Goal: Information Seeking & Learning: Learn about a topic

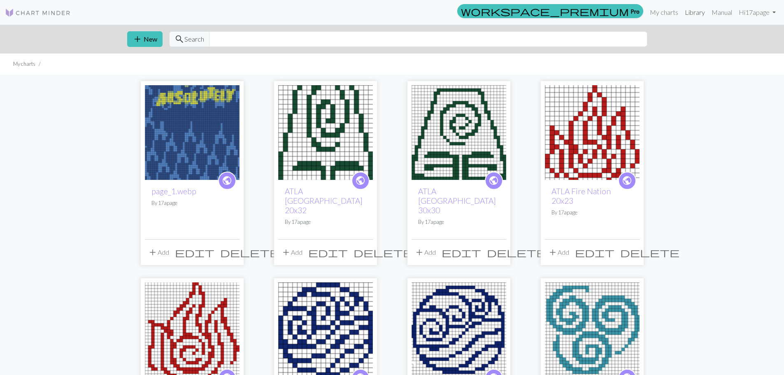
click at [690, 15] on link "Library" at bounding box center [694, 12] width 27 height 16
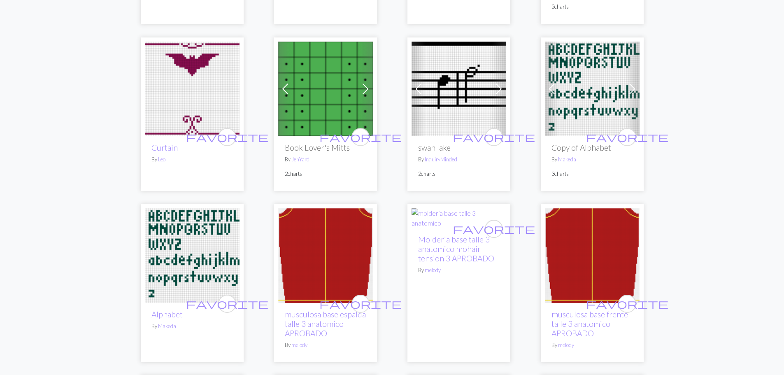
scroll to position [1070, 0]
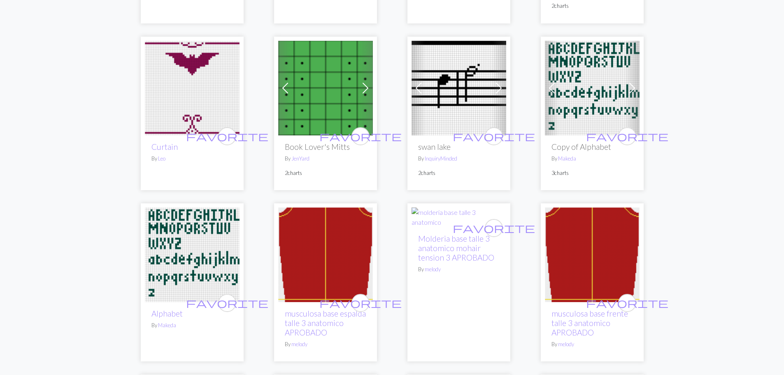
click at [445, 115] on img at bounding box center [458, 88] width 95 height 95
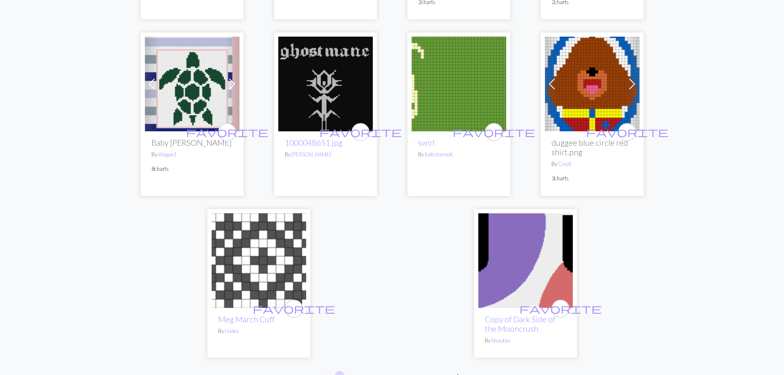
scroll to position [1975, 0]
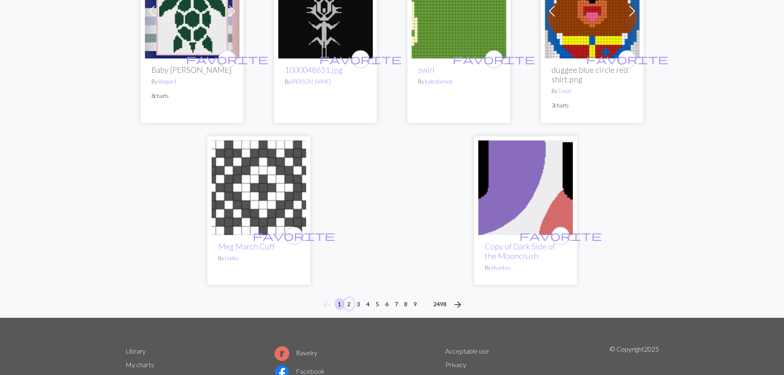
click at [351, 302] on button "2" at bounding box center [349, 304] width 10 height 12
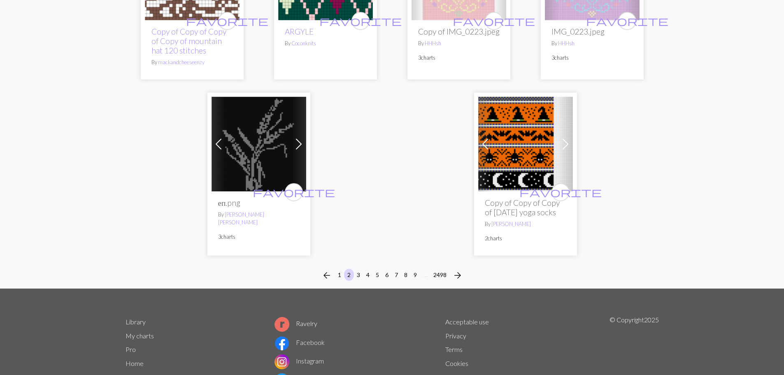
scroll to position [2098, 0]
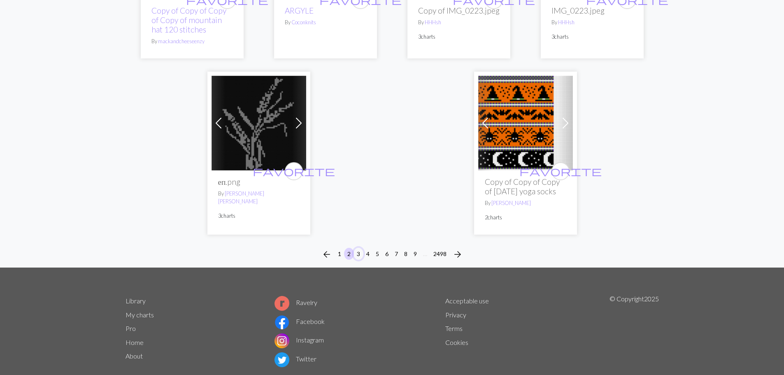
click at [358, 255] on button "3" at bounding box center [358, 254] width 10 height 12
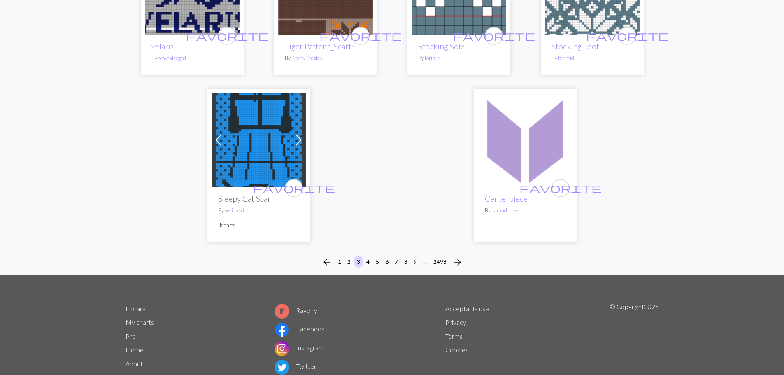
scroll to position [2057, 0]
click at [444, 255] on button "2498" at bounding box center [440, 261] width 20 height 12
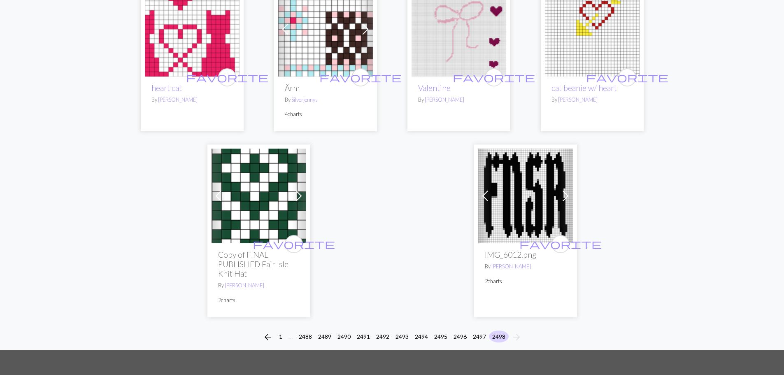
scroll to position [946, 0]
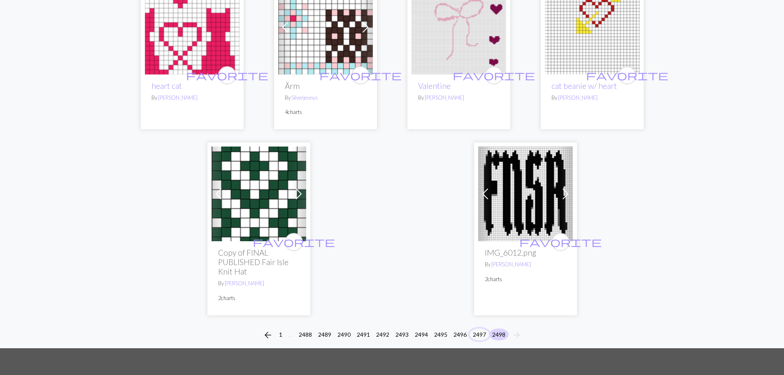
click at [478, 332] on button "2497" at bounding box center [479, 334] width 20 height 12
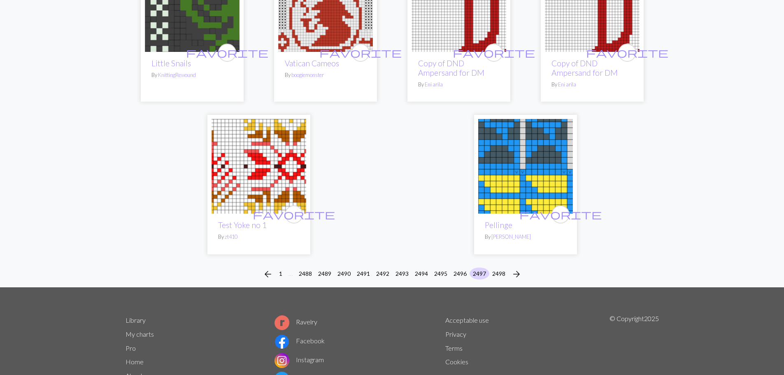
scroll to position [1918, 0]
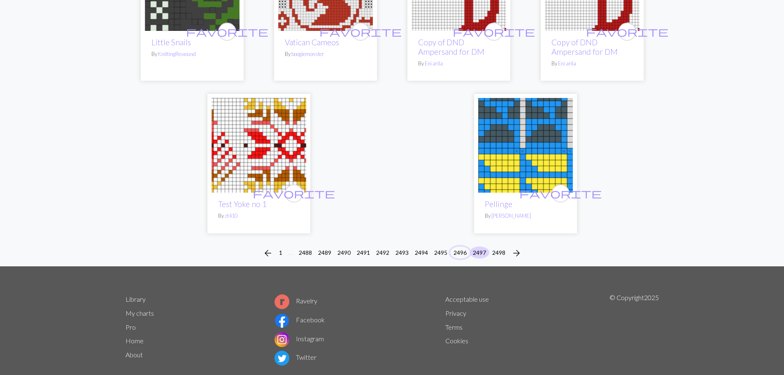
click at [458, 246] on button "2496" at bounding box center [460, 252] width 20 height 12
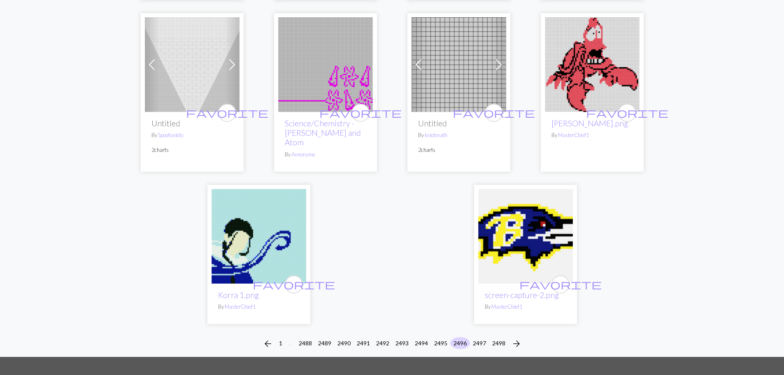
scroll to position [1975, 0]
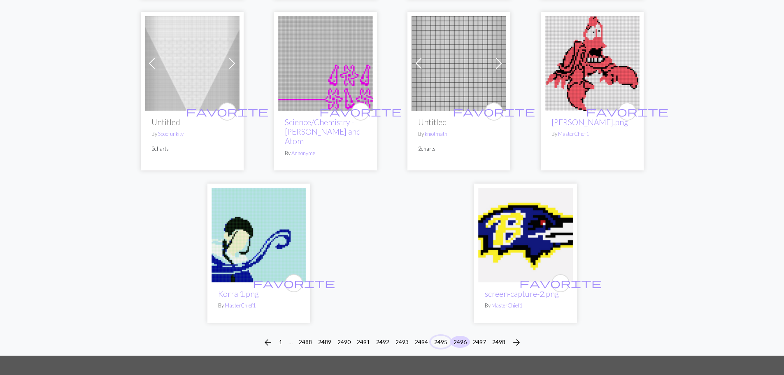
click at [440, 336] on button "2495" at bounding box center [441, 342] width 20 height 12
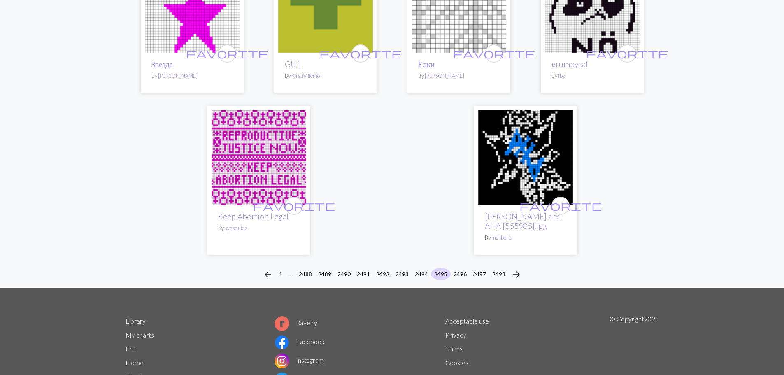
scroll to position [1893, 0]
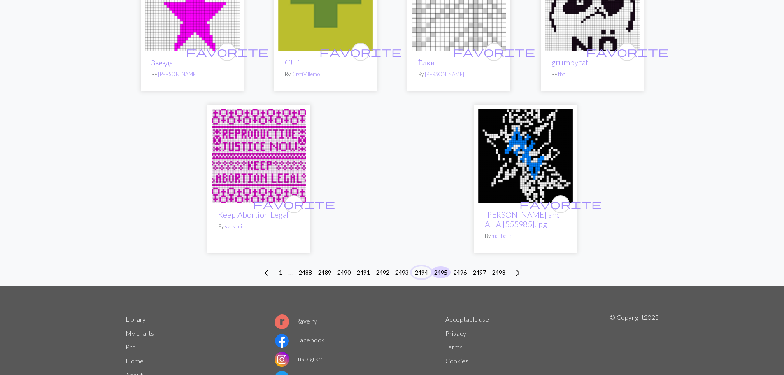
click at [417, 266] on button "2494" at bounding box center [421, 272] width 20 height 12
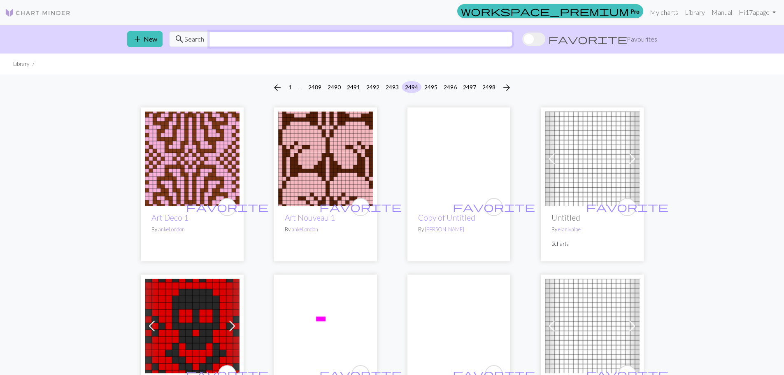
click at [330, 42] on input "text" at bounding box center [360, 39] width 303 height 16
type input "windrunner"
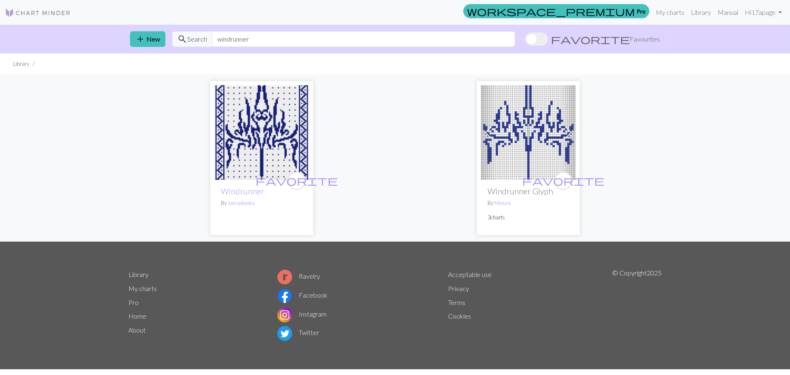
click at [255, 145] on img at bounding box center [261, 132] width 95 height 95
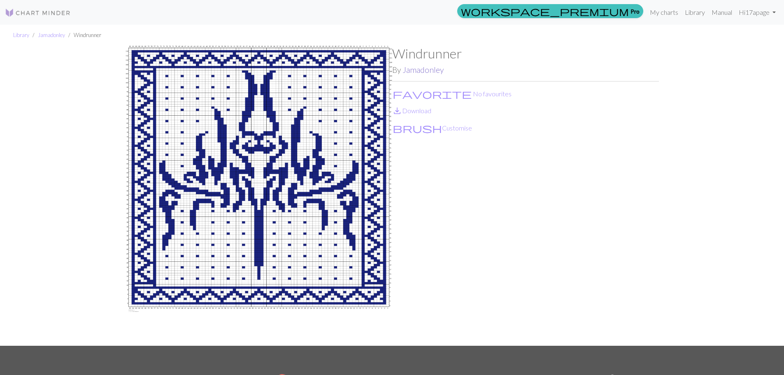
click at [428, 71] on link "Jamadonley" at bounding box center [422, 69] width 41 height 9
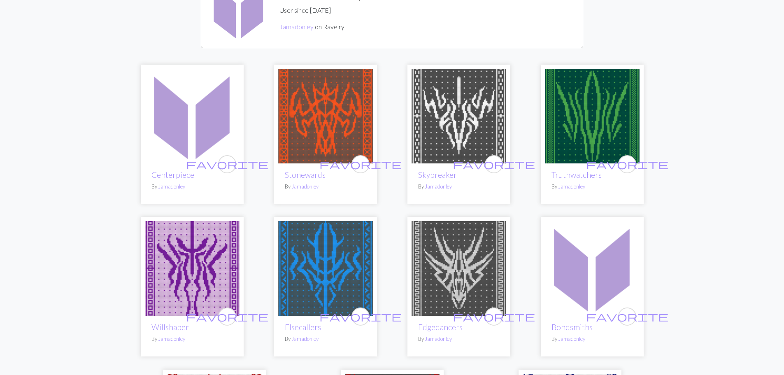
scroll to position [82, 0]
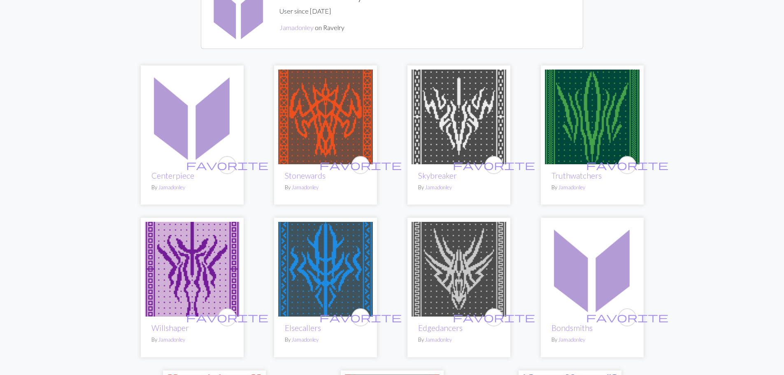
click at [193, 143] on img at bounding box center [192, 117] width 95 height 95
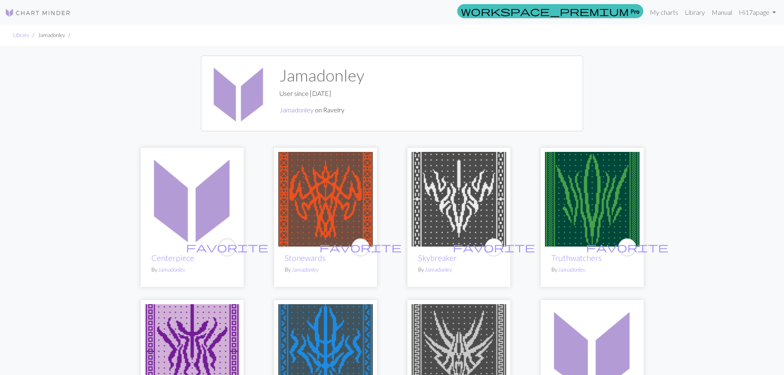
click at [290, 109] on link "Jamadonley" at bounding box center [296, 110] width 34 height 8
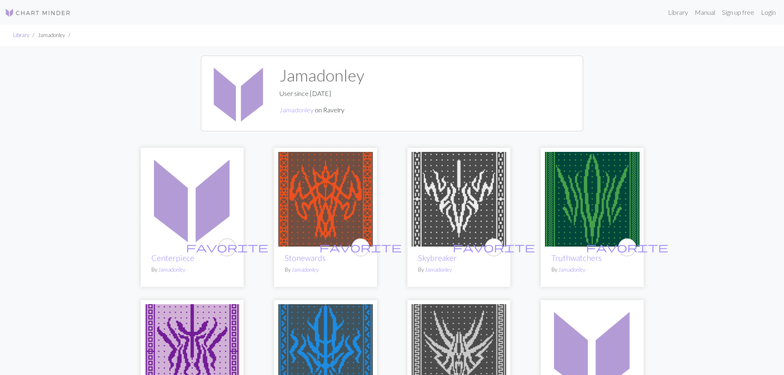
click at [21, 35] on link "Library" at bounding box center [21, 35] width 16 height 7
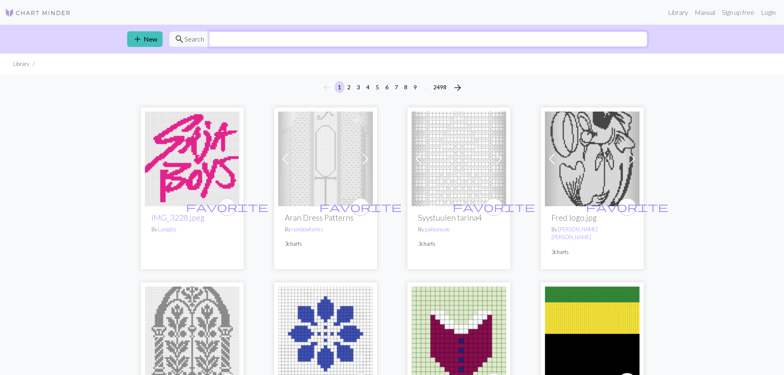
click at [235, 40] on input "text" at bounding box center [428, 39] width 438 height 16
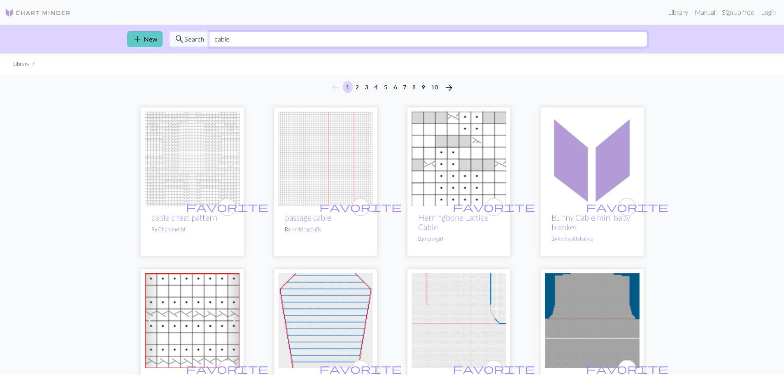
drag, startPoint x: 237, startPoint y: 35, endPoint x: 143, endPoint y: 46, distance: 94.4
click at [155, 48] on div "add New search Search cable" at bounding box center [392, 39] width 543 height 29
type input "sock"
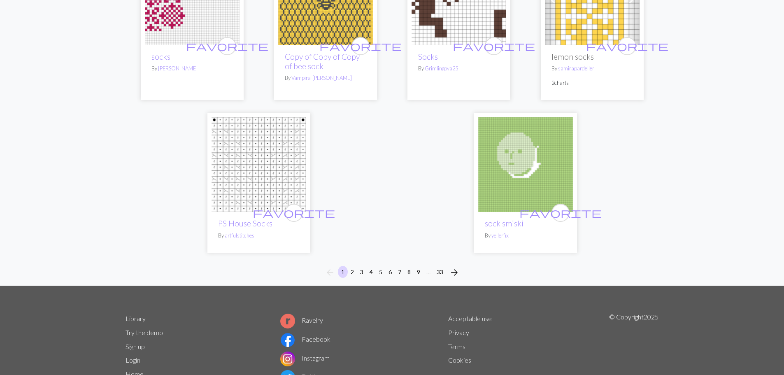
scroll to position [2139, 0]
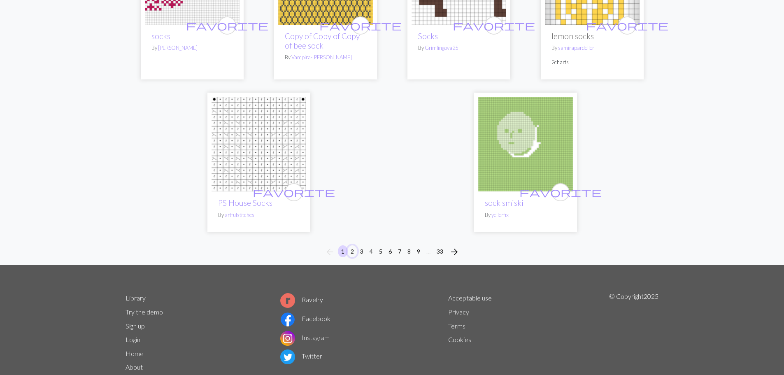
click at [351, 257] on button "2" at bounding box center [352, 251] width 10 height 12
